Goal: Navigation & Orientation: Find specific page/section

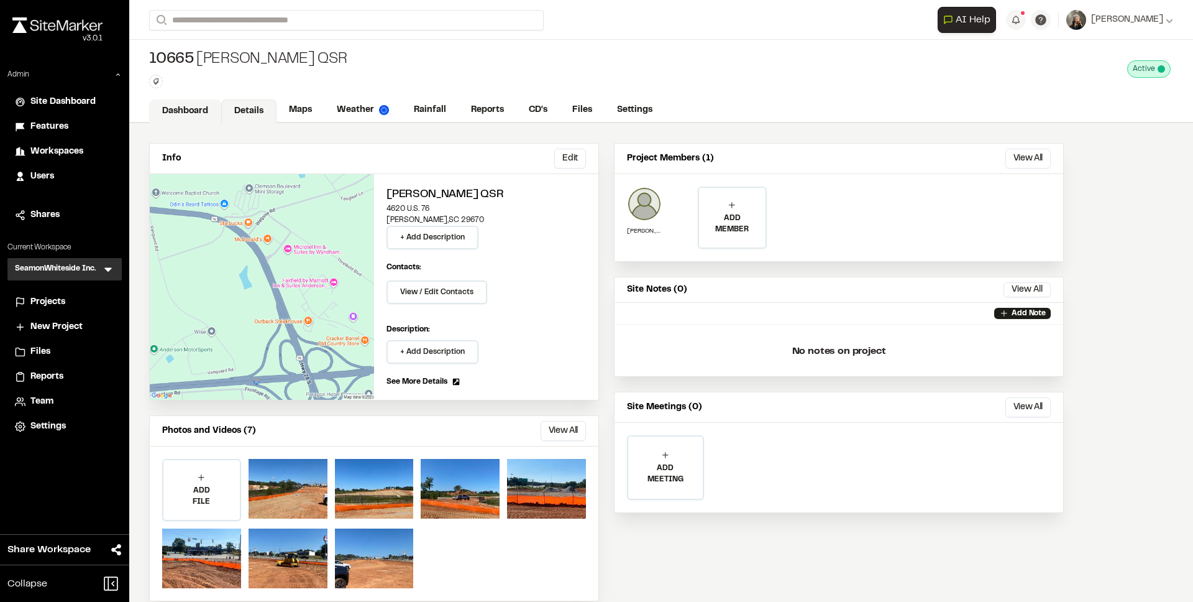
click at [172, 110] on link "Dashboard" at bounding box center [185, 111] width 72 height 24
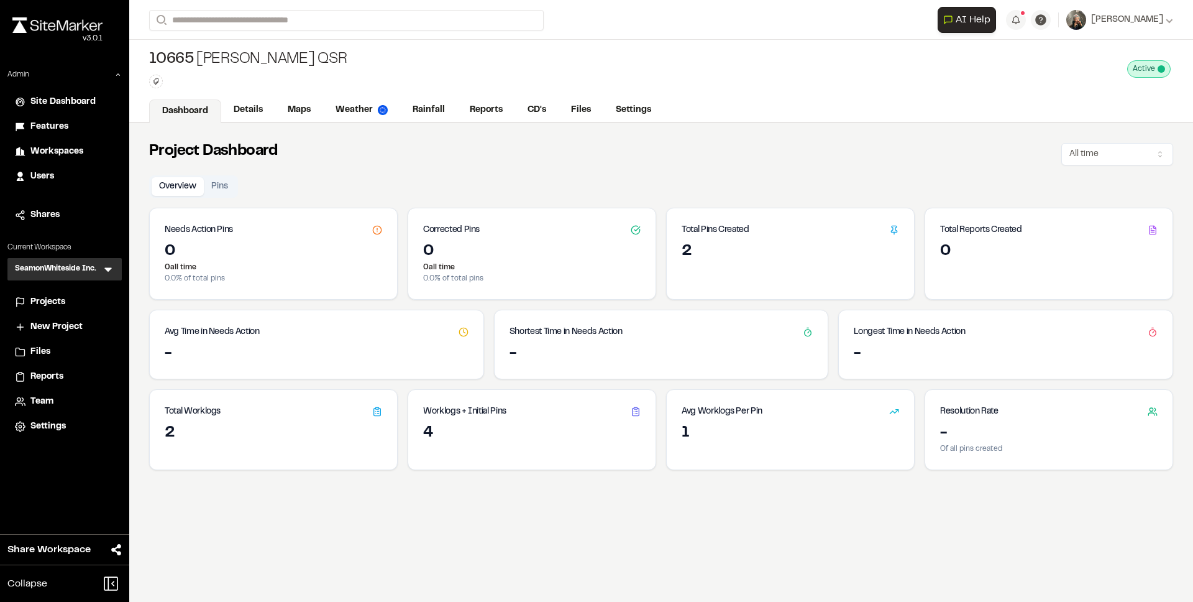
click at [47, 380] on span "Reports" at bounding box center [46, 377] width 33 height 14
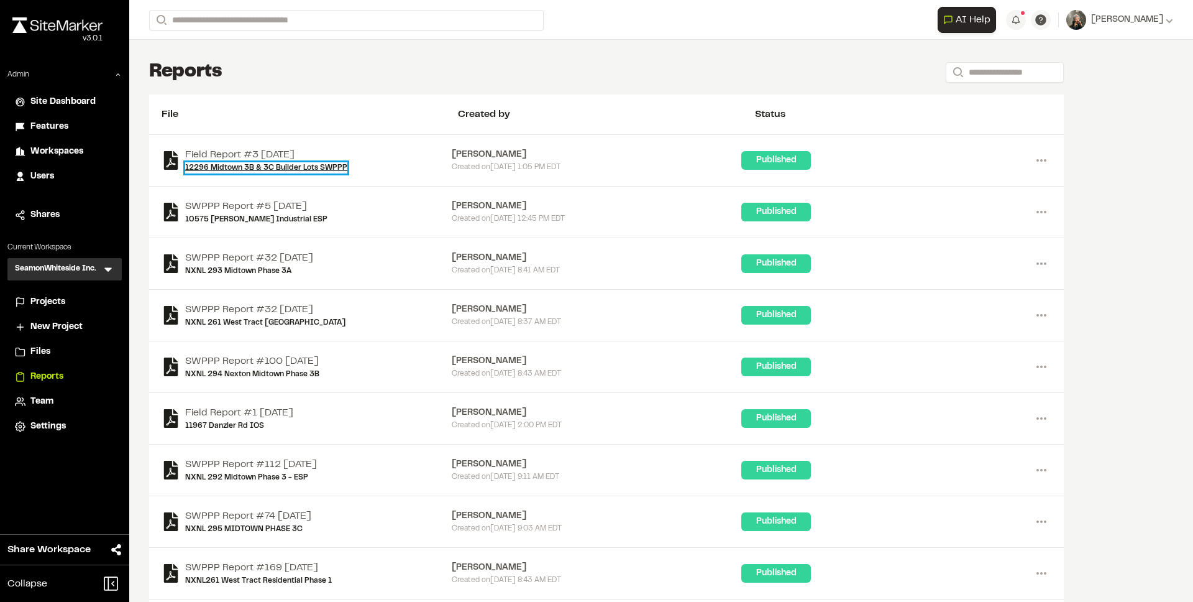
click at [276, 168] on link "12296 Midtown 3B & 3C Builder Lots SWPPP" at bounding box center [266, 167] width 162 height 11
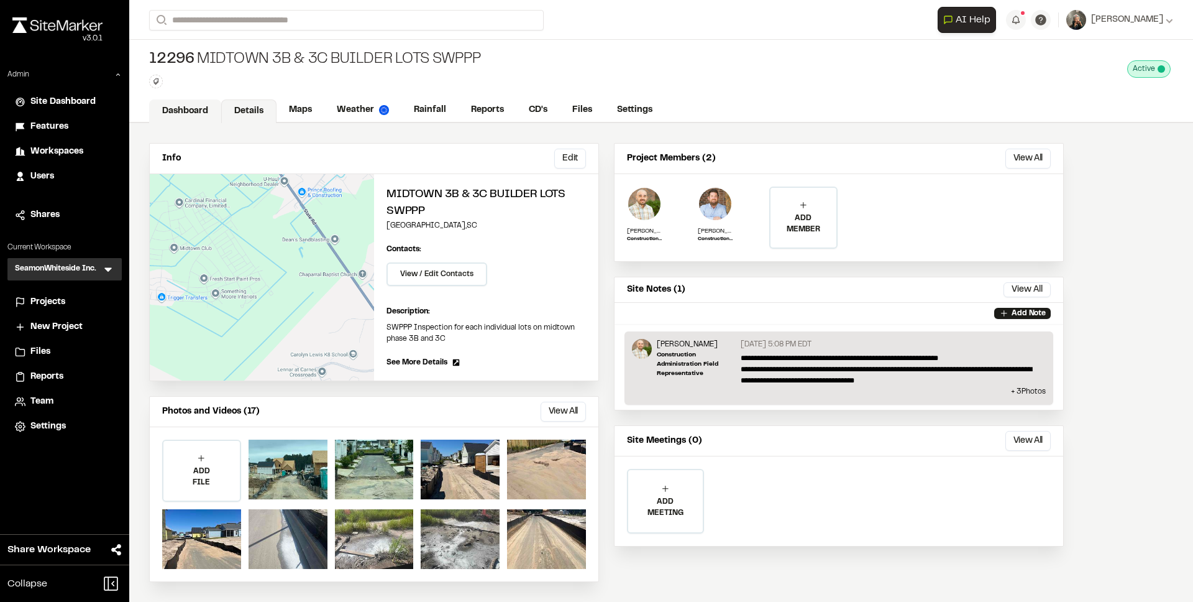
click at [196, 114] on link "Dashboard" at bounding box center [185, 111] width 72 height 24
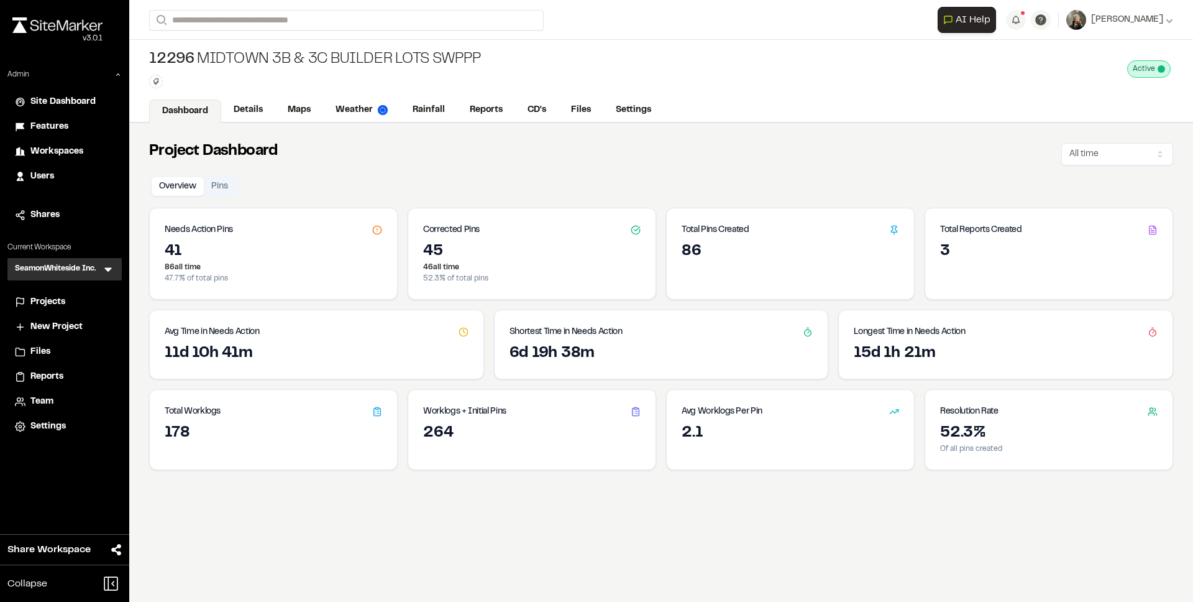
click at [56, 300] on span "Projects" at bounding box center [47, 302] width 35 height 14
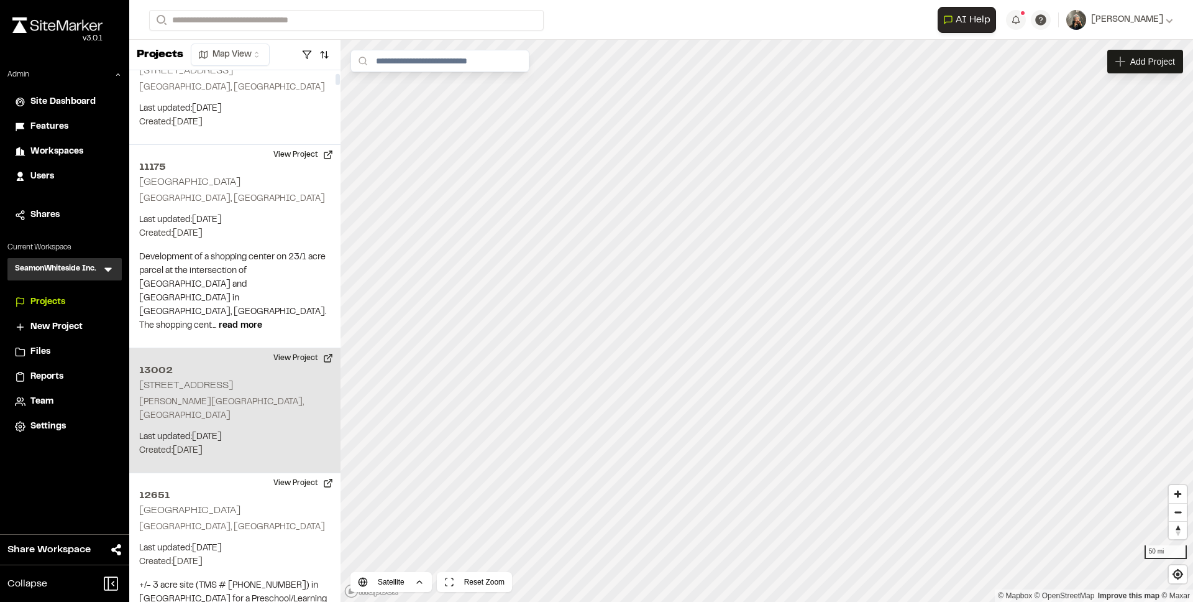
scroll to position [792, 0]
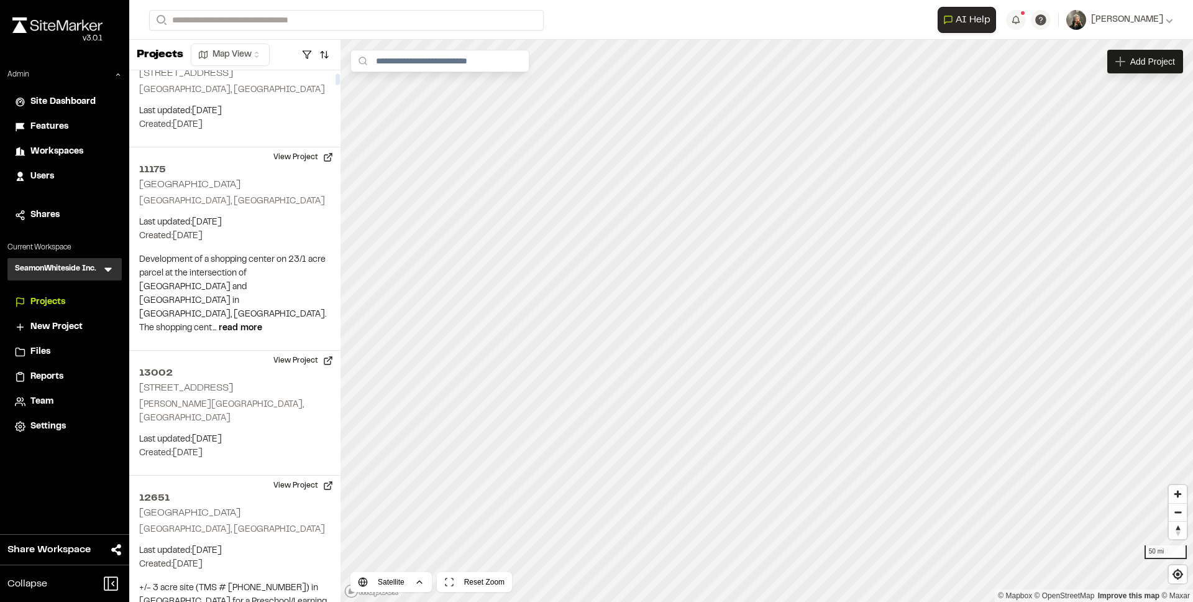
click at [37, 372] on span "Reports" at bounding box center [46, 377] width 33 height 14
